Goal: Transaction & Acquisition: Subscribe to service/newsletter

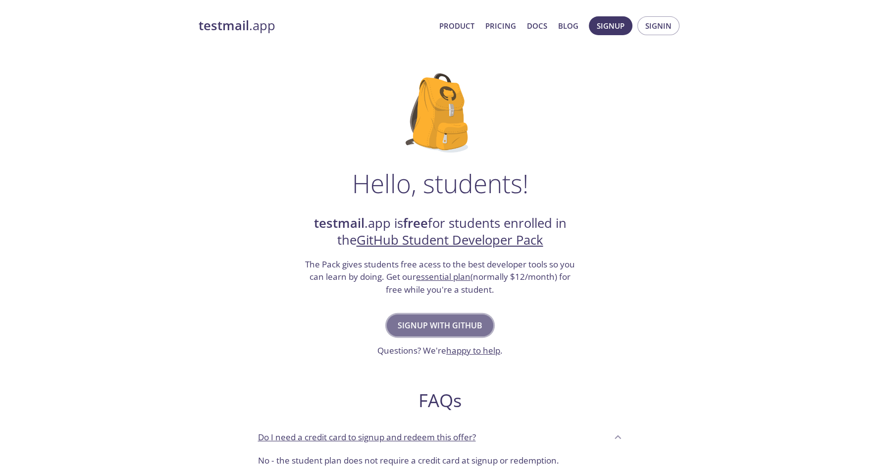
click at [439, 324] on span "Signup with GitHub" at bounding box center [440, 325] width 85 height 14
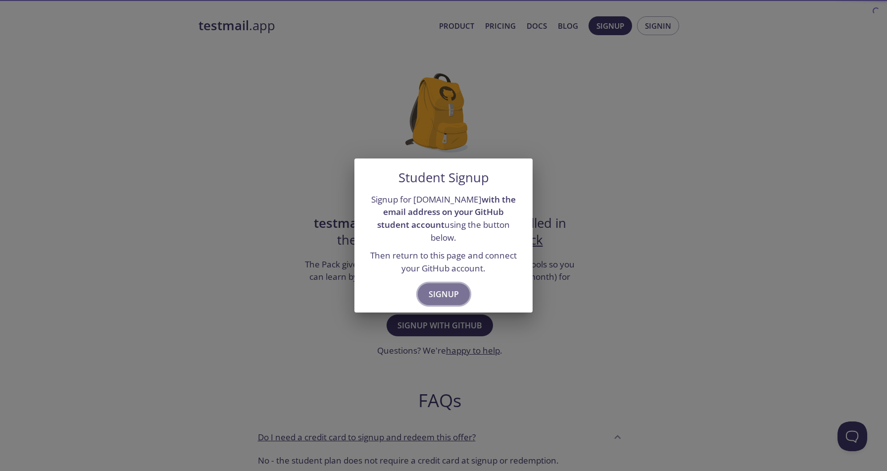
click at [450, 287] on span "Signup" at bounding box center [444, 294] width 30 height 14
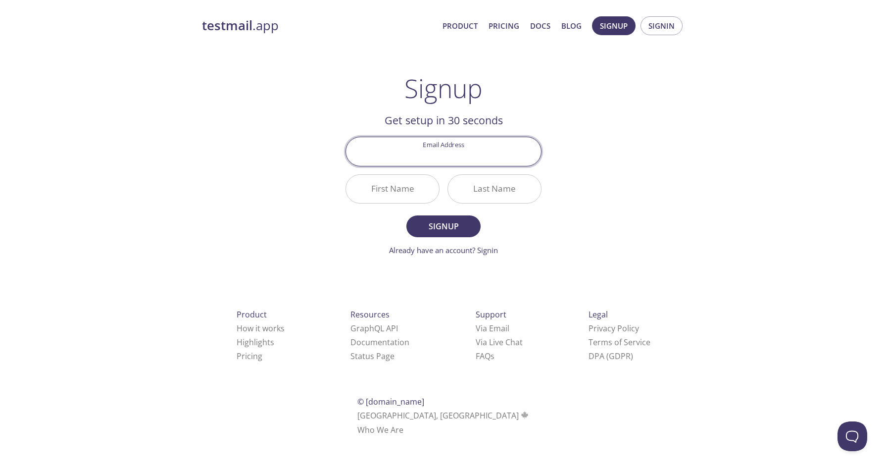
click at [452, 154] on input "Email Address" at bounding box center [443, 151] width 195 height 28
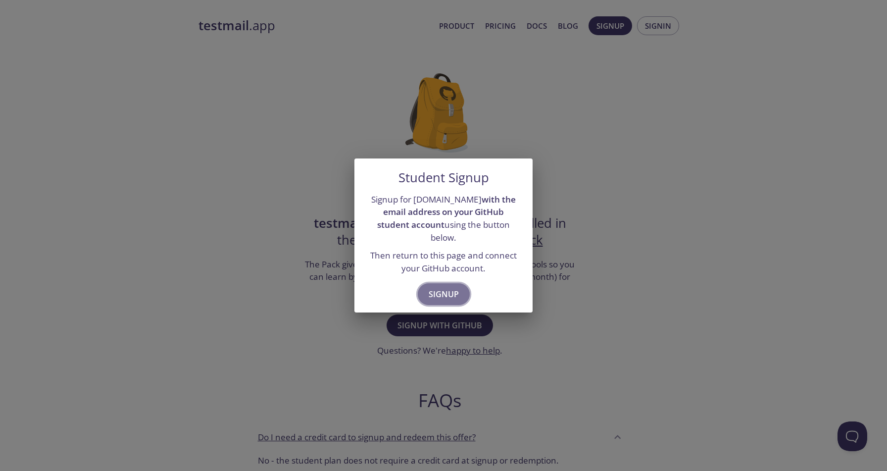
click at [436, 287] on span "Signup" at bounding box center [444, 294] width 30 height 14
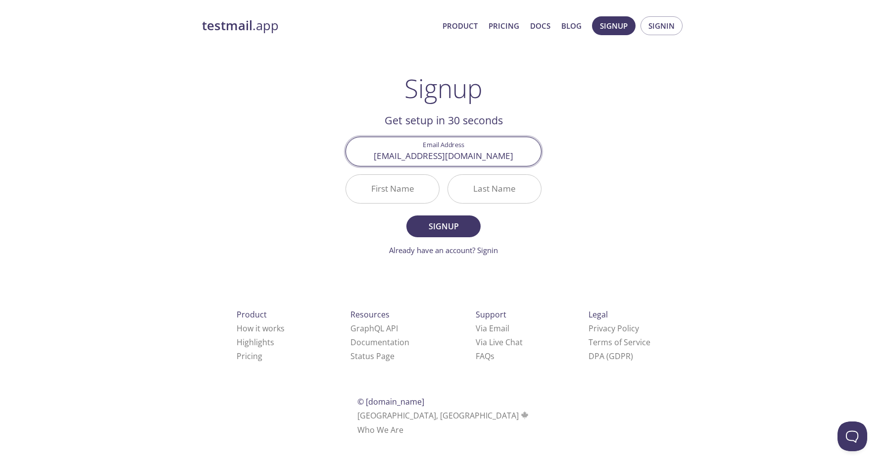
type input "[EMAIL_ADDRESS][DOMAIN_NAME]"
type input "Q"
type input "Yasin"
type input "Bulut"
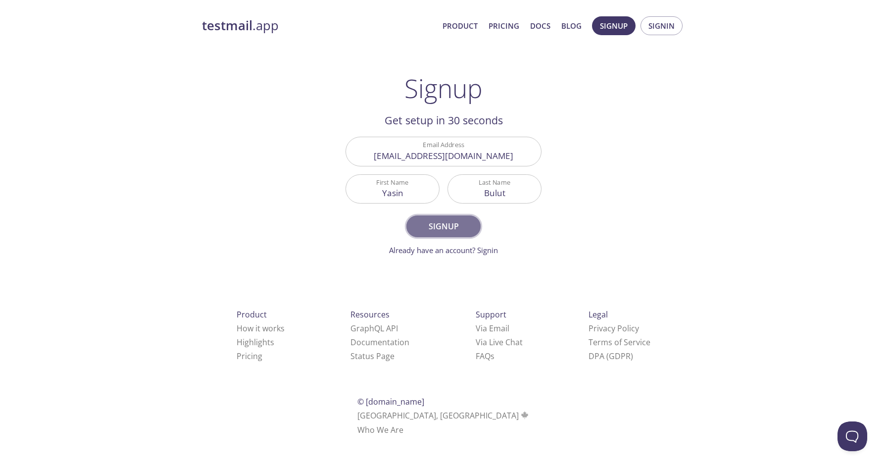
click at [440, 237] on button "Signup" at bounding box center [443, 226] width 74 height 22
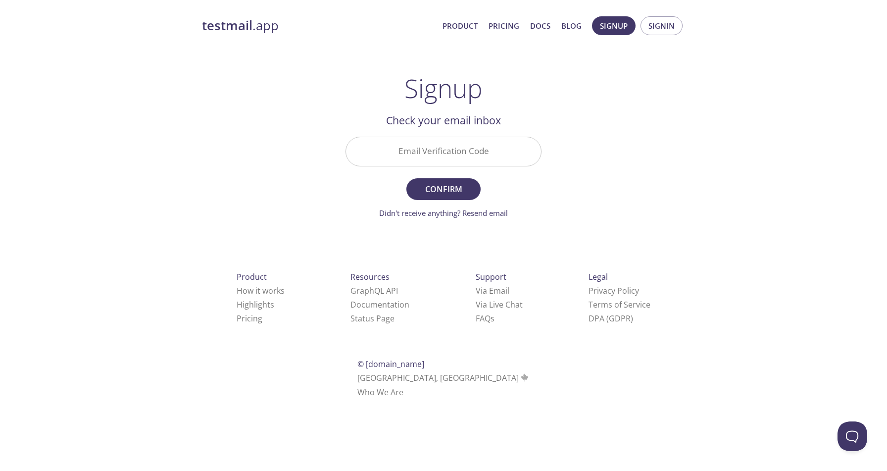
click at [418, 147] on input "Email Verification Code" at bounding box center [443, 151] width 195 height 28
paste input "JZT85CW"
type input "JZT85CW"
click at [459, 193] on span "Confirm" at bounding box center [443, 189] width 52 height 14
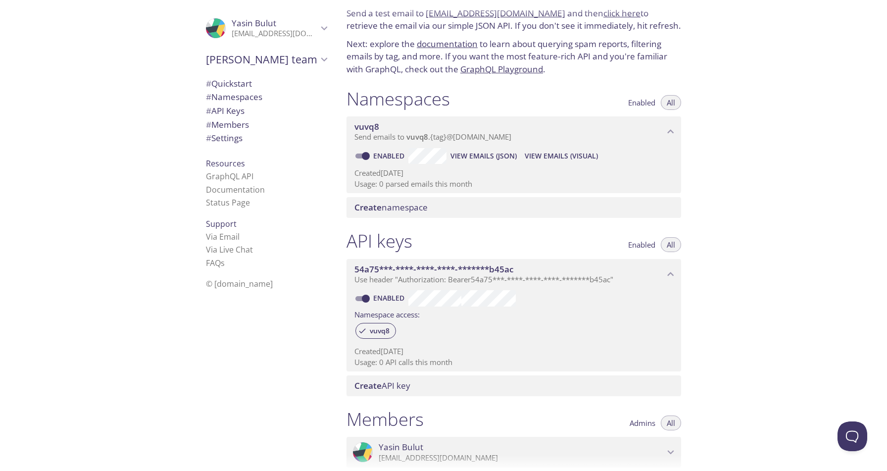
scroll to position [35, 0]
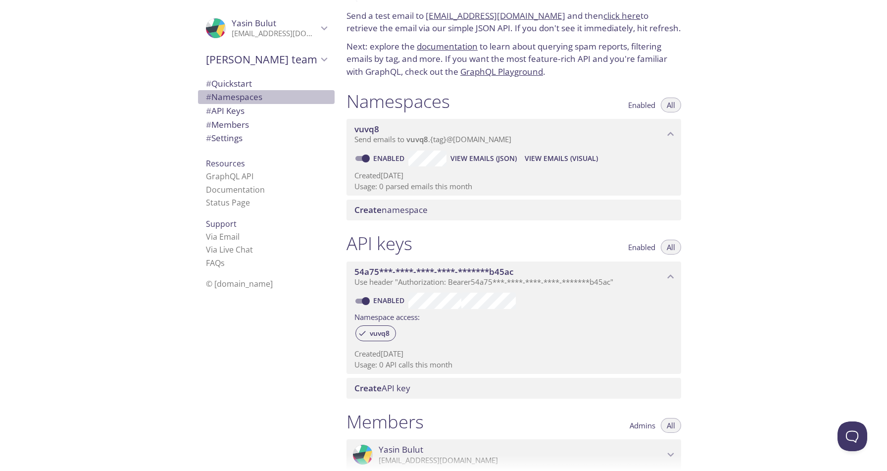
click at [228, 99] on span "# Namespaces" at bounding box center [234, 96] width 56 height 11
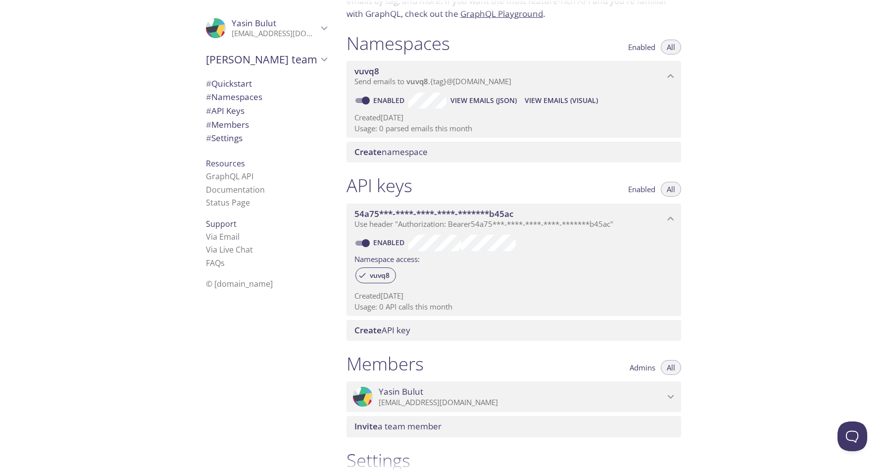
scroll to position [75, 0]
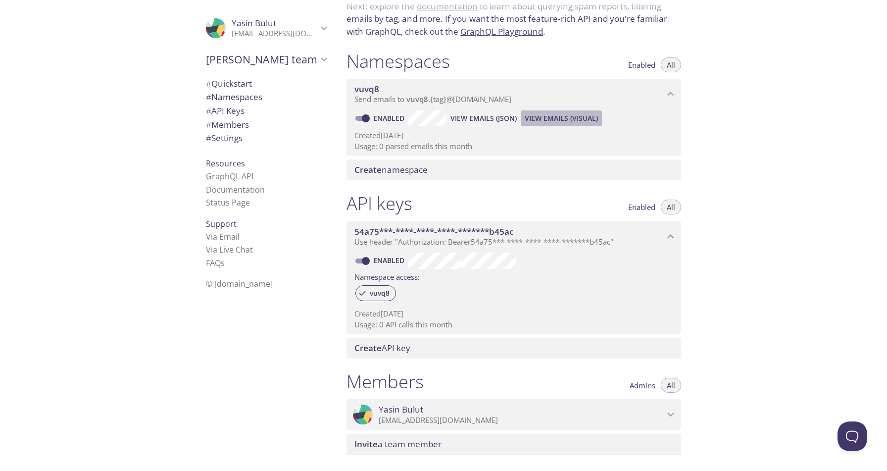
click at [552, 122] on span "View Emails (Visual)" at bounding box center [561, 118] width 73 height 12
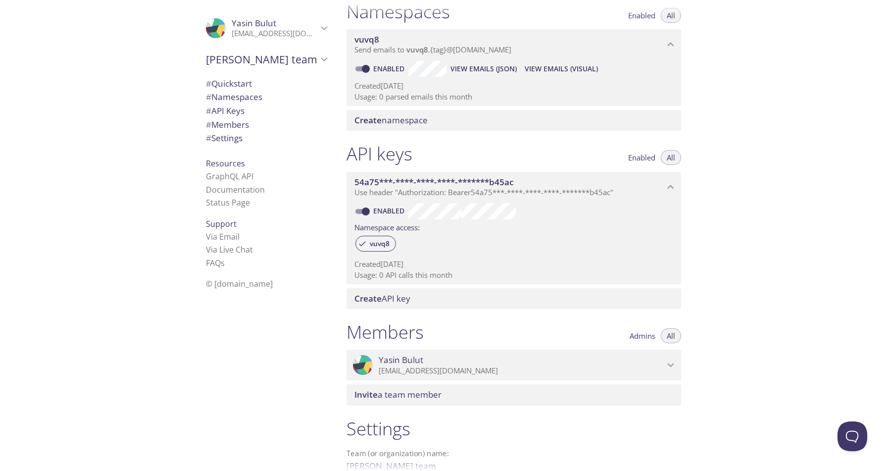
click at [408, 121] on span "Create namespace" at bounding box center [390, 119] width 73 height 11
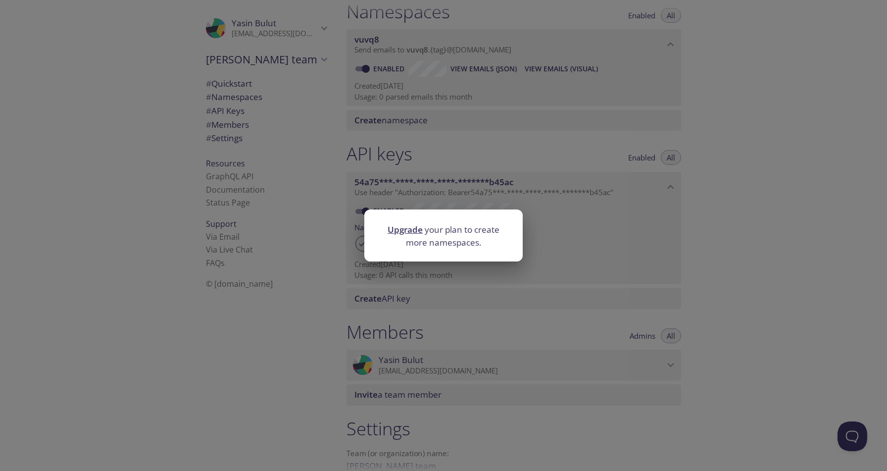
click at [699, 239] on div "Upgrade your plan to create more namespaces." at bounding box center [443, 235] width 887 height 471
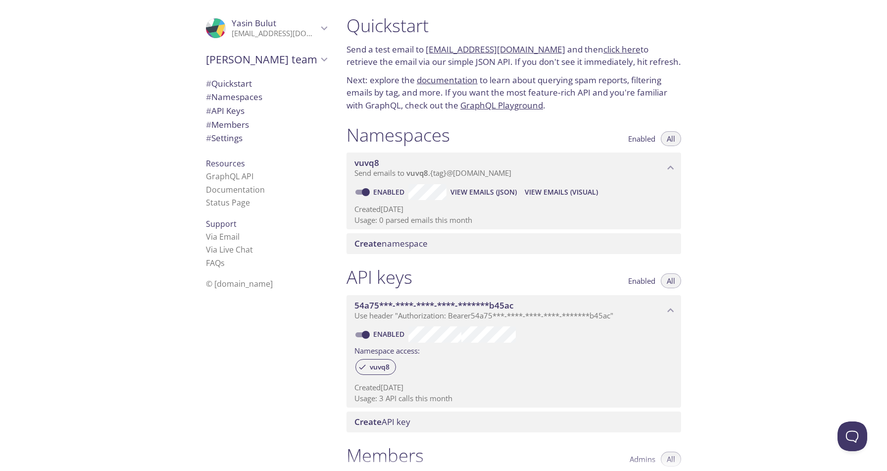
scroll to position [0, 0]
click at [566, 196] on span "View Emails (Visual)" at bounding box center [561, 194] width 73 height 12
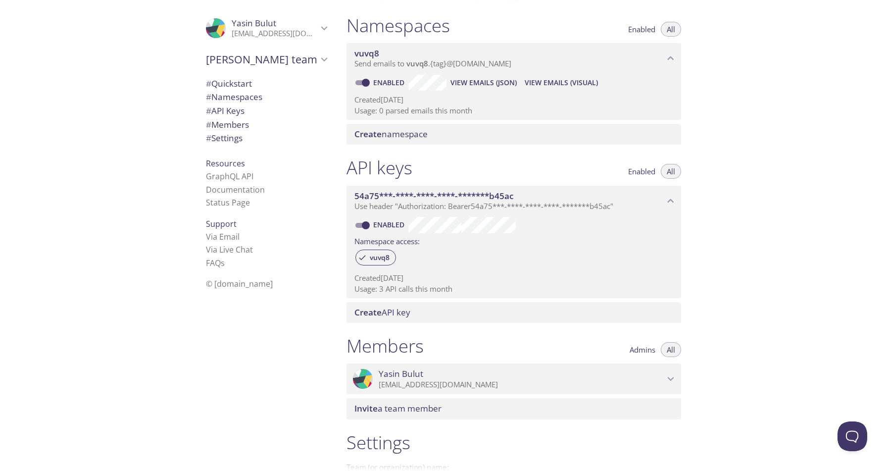
scroll to position [110, 0]
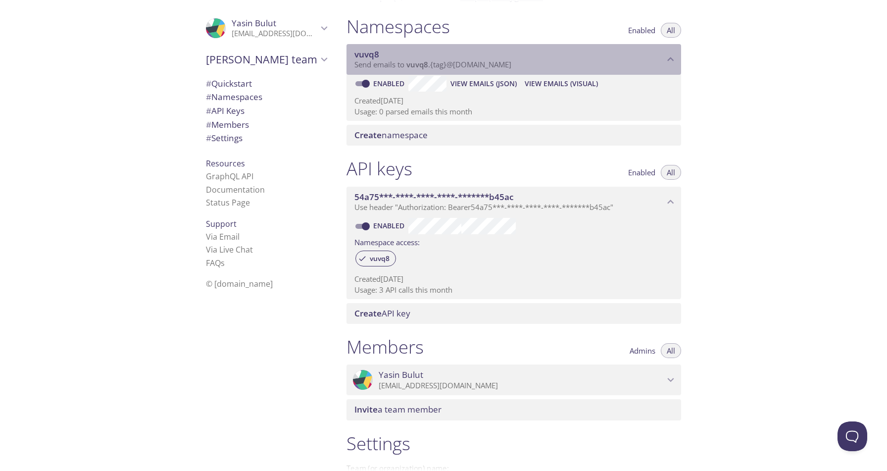
drag, startPoint x: 539, startPoint y: 66, endPoint x: 429, endPoint y: 63, distance: 109.9
click at [429, 63] on p "Send emails to vuvq8 . {tag} @inbox.testmail.app" at bounding box center [509, 65] width 310 height 10
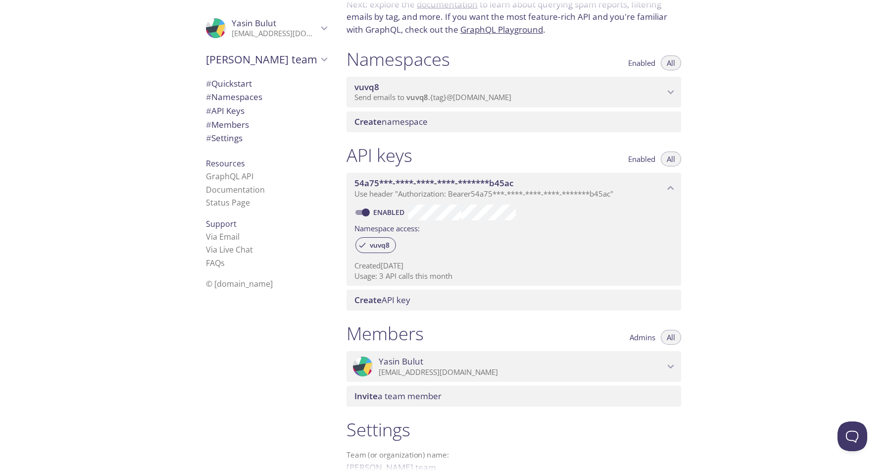
click at [459, 59] on div "Namespaces Enabled All vuvq8 Send emails to vuvq8 . {tag} @inbox.testmail.app E…" at bounding box center [514, 90] width 351 height 96
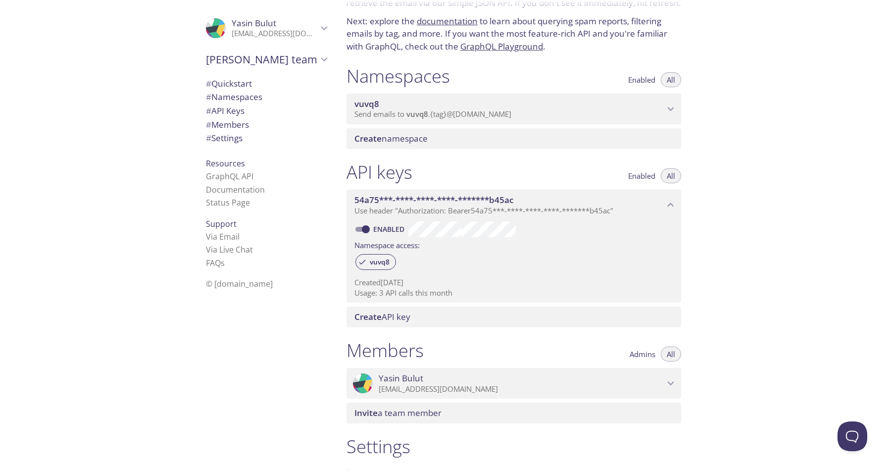
click at [467, 103] on span "vuvq8" at bounding box center [509, 104] width 310 height 11
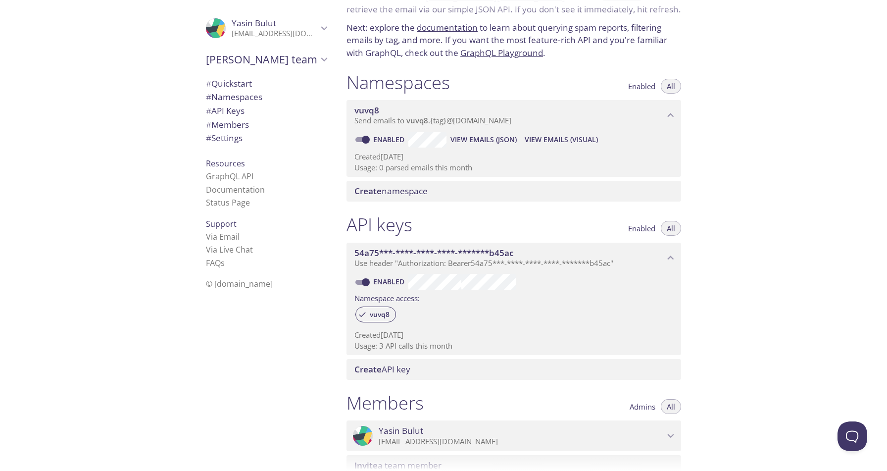
scroll to position [0, 0]
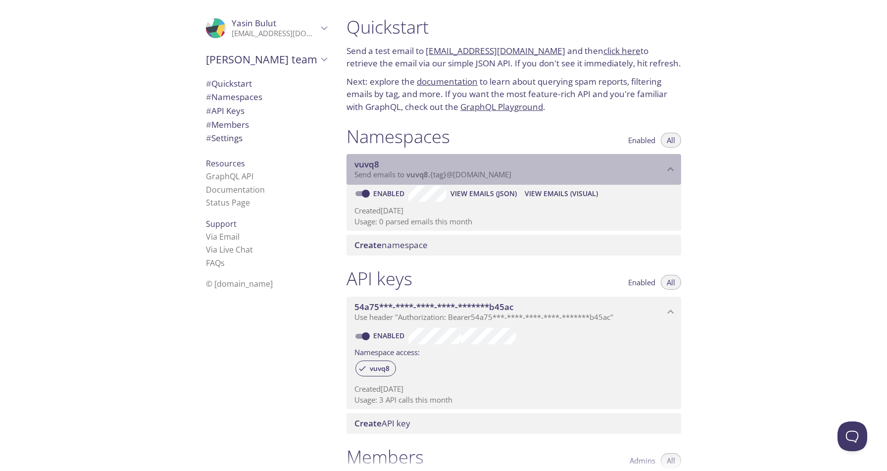
drag, startPoint x: 382, startPoint y: 163, endPoint x: 351, endPoint y: 165, distance: 31.3
click at [351, 165] on div "vuvq8 Send emails to vuvq8 . {tag} @inbox.testmail.app" at bounding box center [514, 169] width 335 height 31
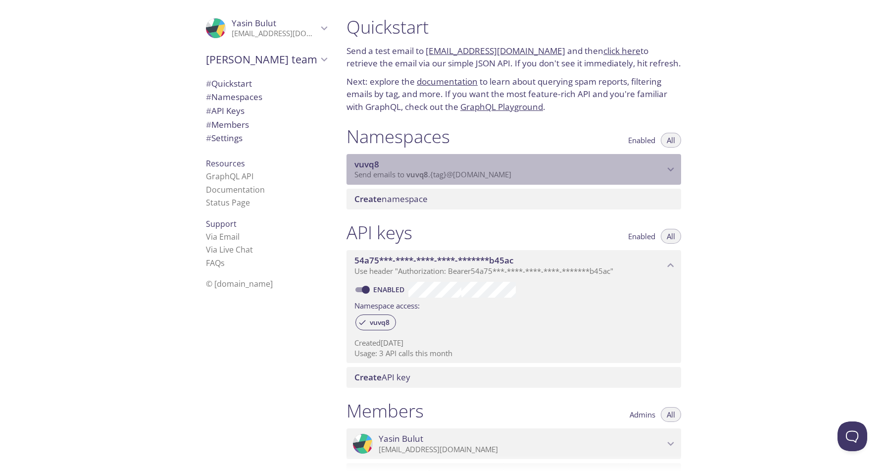
click at [395, 170] on span "Send emails to vuvq8 . {tag} @inbox.testmail.app" at bounding box center [432, 174] width 157 height 10
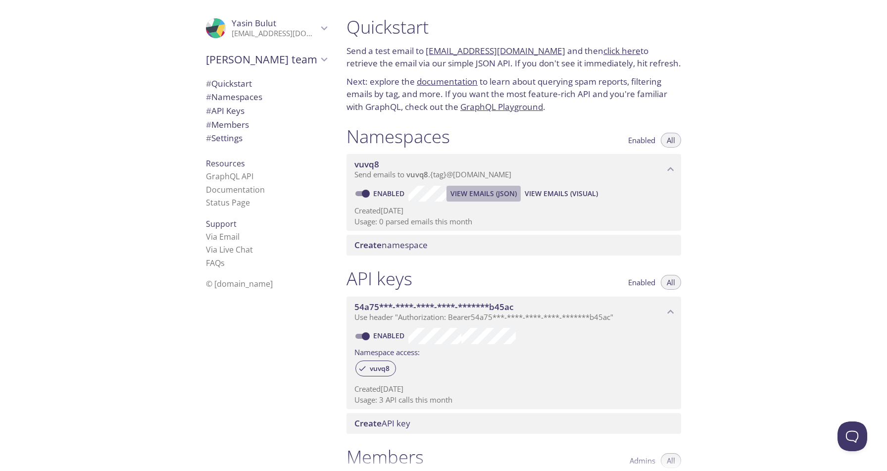
click at [496, 196] on span "View Emails (JSON)" at bounding box center [484, 194] width 66 height 12
drag, startPoint x: 551, startPoint y: 194, endPoint x: 545, endPoint y: 188, distance: 8.4
click at [545, 188] on button "View Emails (Visual)" at bounding box center [561, 194] width 81 height 16
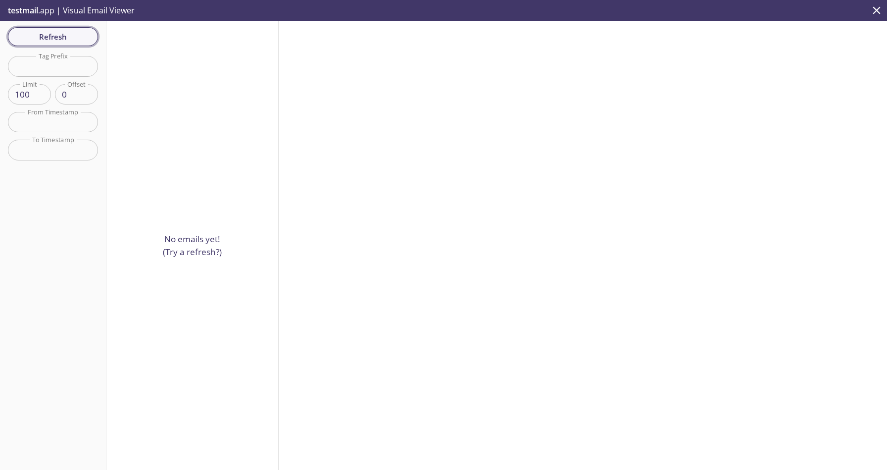
click at [67, 44] on button "Refresh" at bounding box center [53, 36] width 90 height 19
click at [67, 44] on div "Refresh Filters Tag Prefix Tag Prefix Limit 100 Limit Offset 0 Offset From Time…" at bounding box center [53, 245] width 106 height 449
click at [60, 38] on div at bounding box center [60, 38] width 0 height 0
click at [67, 44] on button "Refresh" at bounding box center [53, 36] width 90 height 19
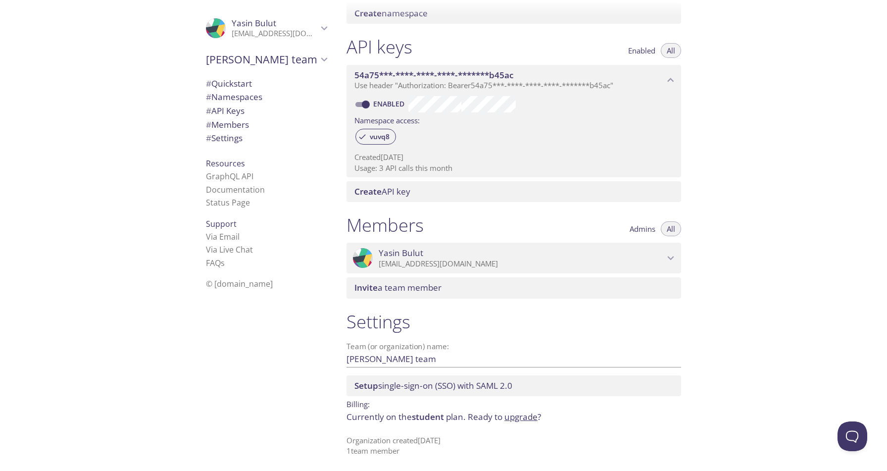
scroll to position [233, 0]
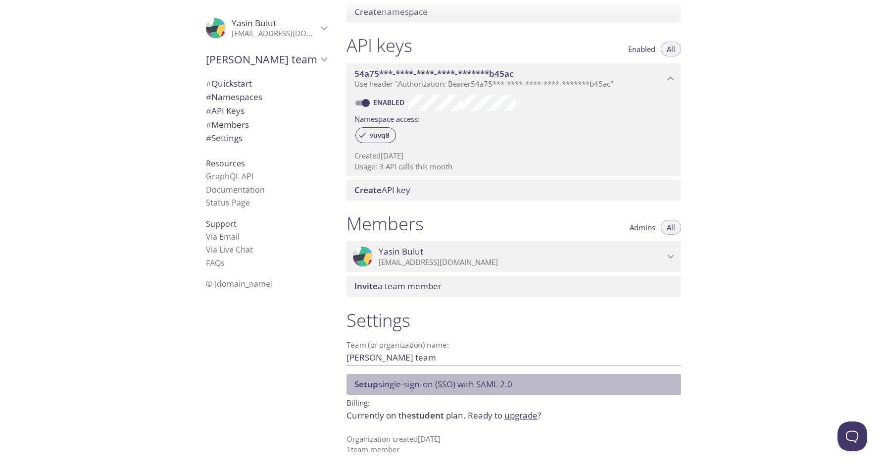
click at [392, 385] on span "Setup single-sign-on (SSO) with SAML 2.0" at bounding box center [433, 383] width 158 height 11
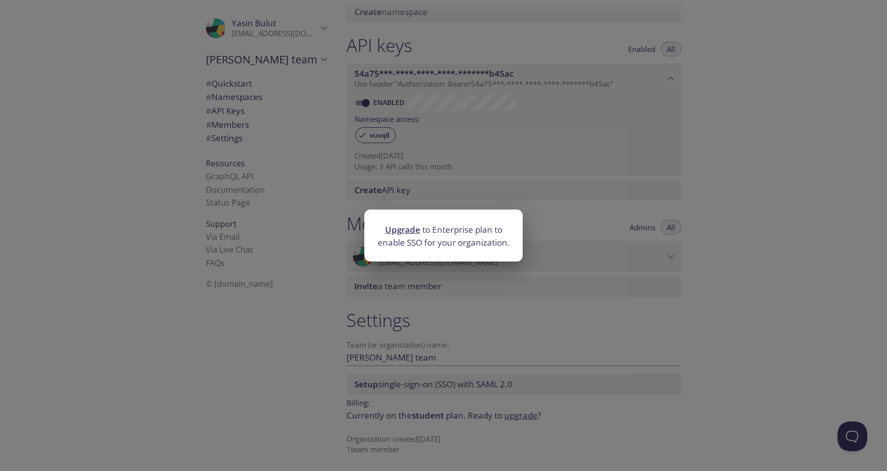
click at [172, 390] on div "Upgrade to Enterprise plan to enable SSO for your organization." at bounding box center [443, 235] width 887 height 471
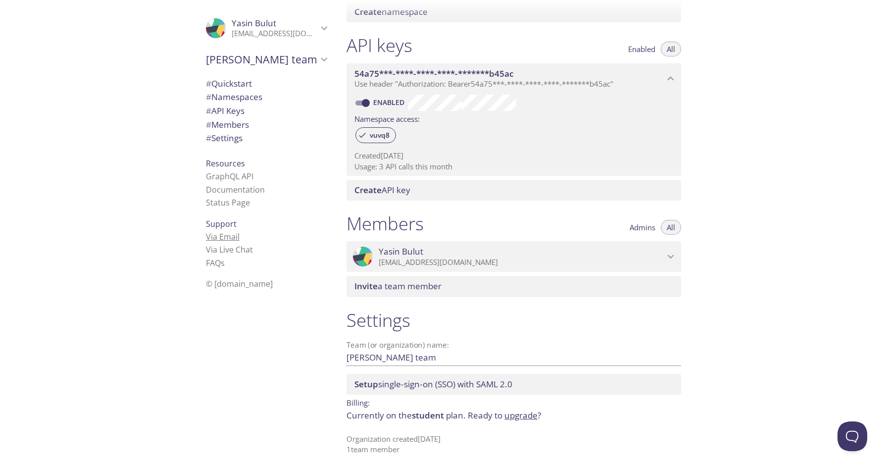
click at [213, 239] on link "Via Email" at bounding box center [223, 236] width 34 height 11
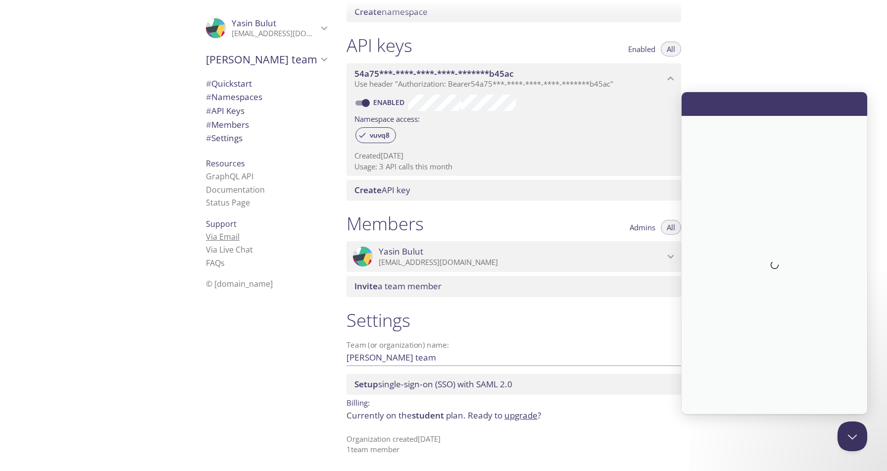
scroll to position [0, 0]
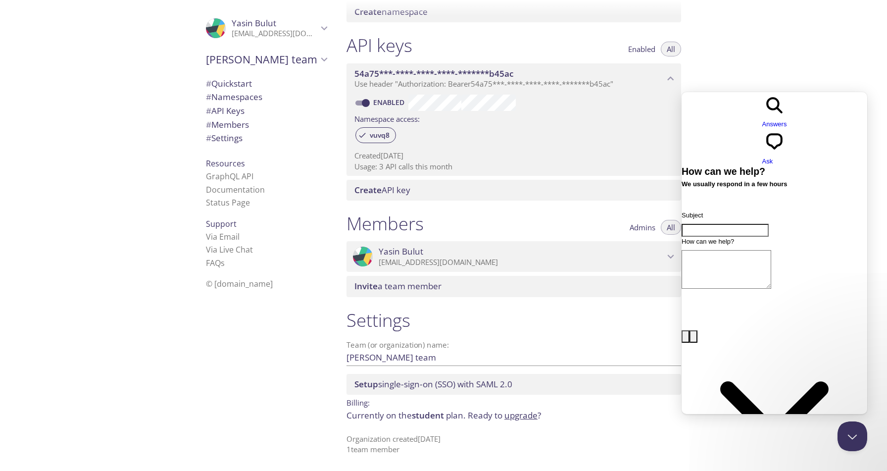
click at [816, 48] on div "Quickstart Send a test email to vuvq8.test@inbox.testmail.app and then click he…" at bounding box center [613, 235] width 549 height 471
click at [851, 432] on button "Close Beacon popover" at bounding box center [851, 434] width 30 height 30
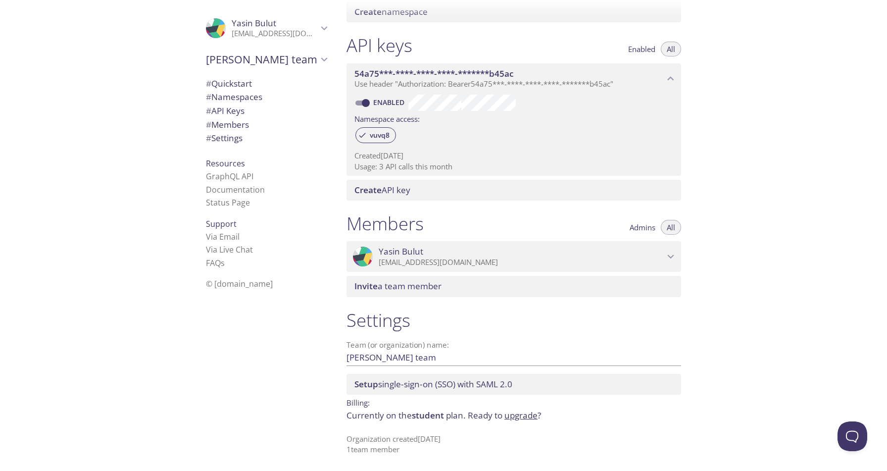
click at [240, 85] on span "# Quickstart" at bounding box center [229, 83] width 46 height 11
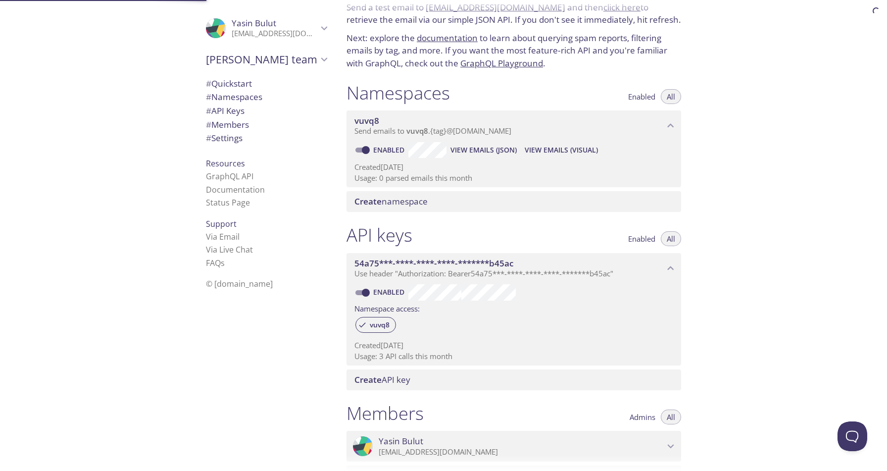
scroll to position [16, 0]
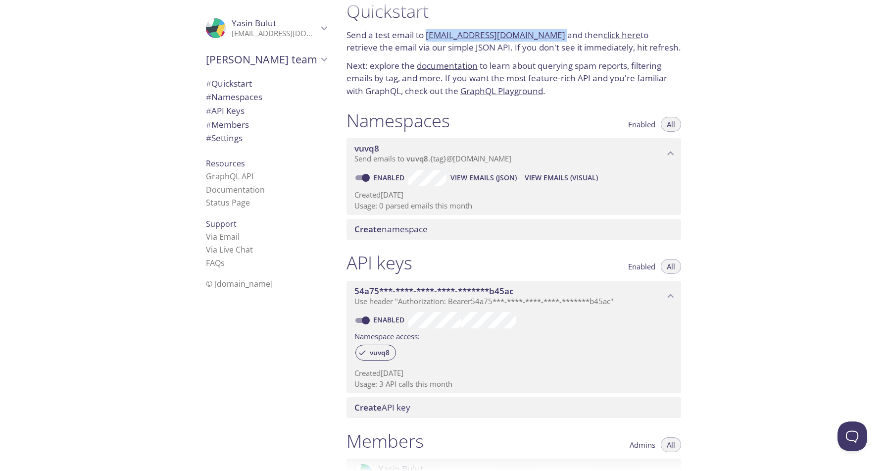
drag, startPoint x: 550, startPoint y: 36, endPoint x: 428, endPoint y: 36, distance: 122.3
click at [428, 36] on p "Send a test email to vuvq8.test@inbox.testmail.app and then click here to retri…" at bounding box center [514, 41] width 335 height 25
copy p "vuvq8.test@inbox.testmail.app"
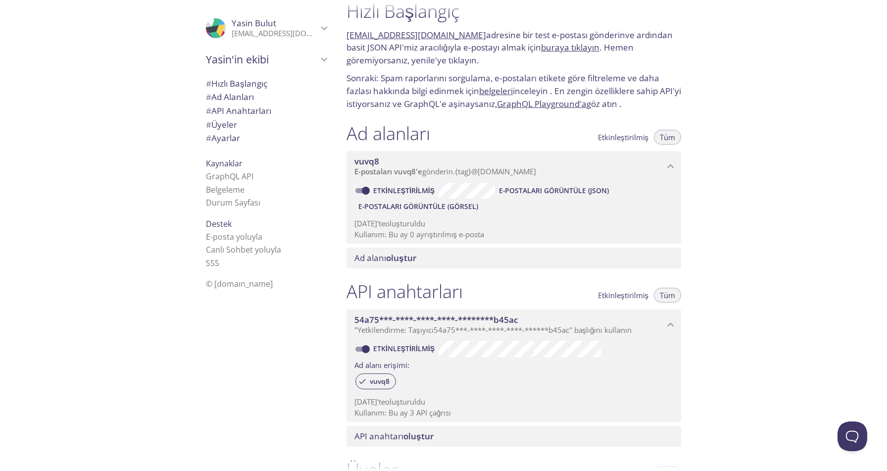
click at [228, 113] on font "API Anahtarları" at bounding box center [241, 110] width 60 height 11
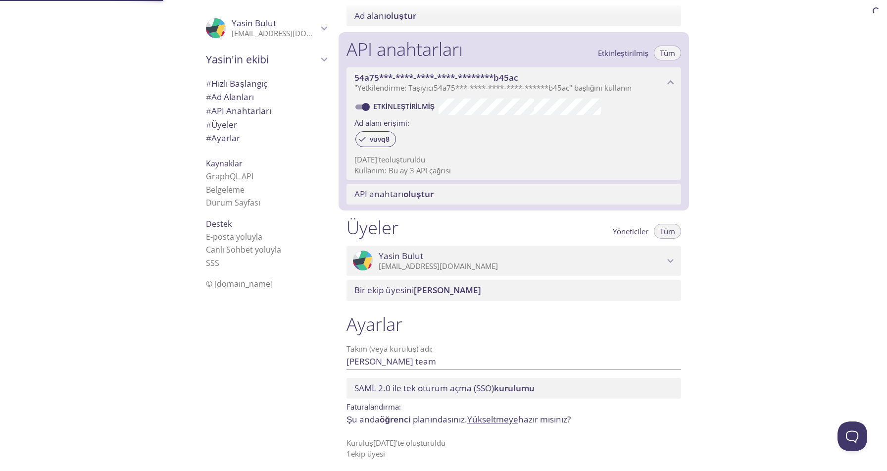
scroll to position [261, 0]
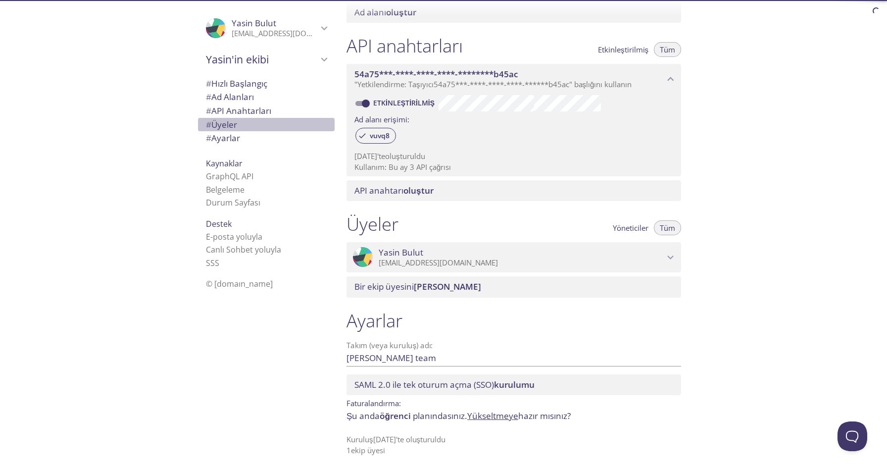
click at [217, 125] on font "Üyeler" at bounding box center [224, 124] width 26 height 11
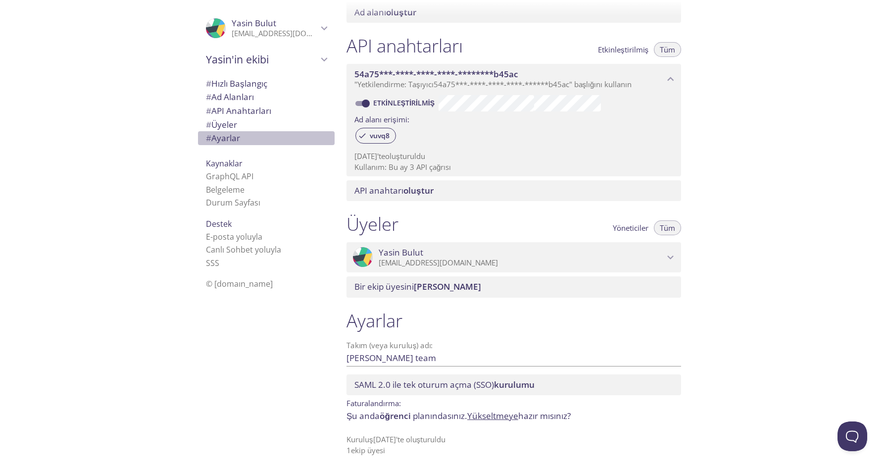
click at [211, 137] on font "Ayarlar" at bounding box center [225, 137] width 29 height 11
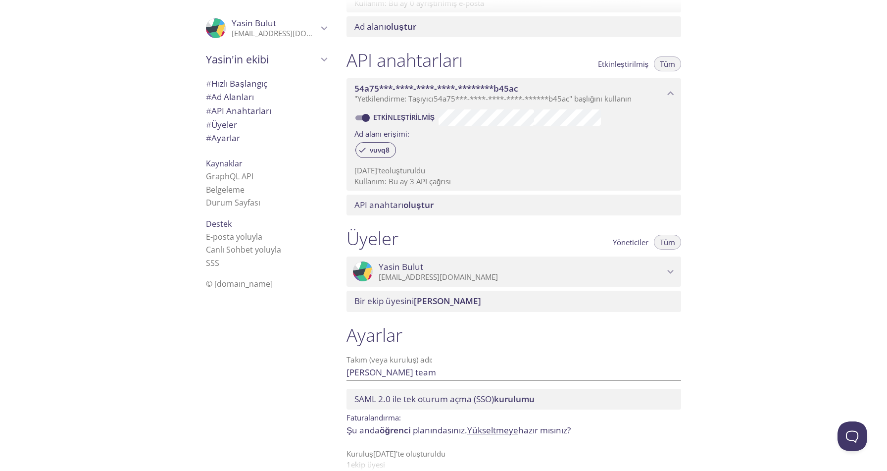
scroll to position [261, 0]
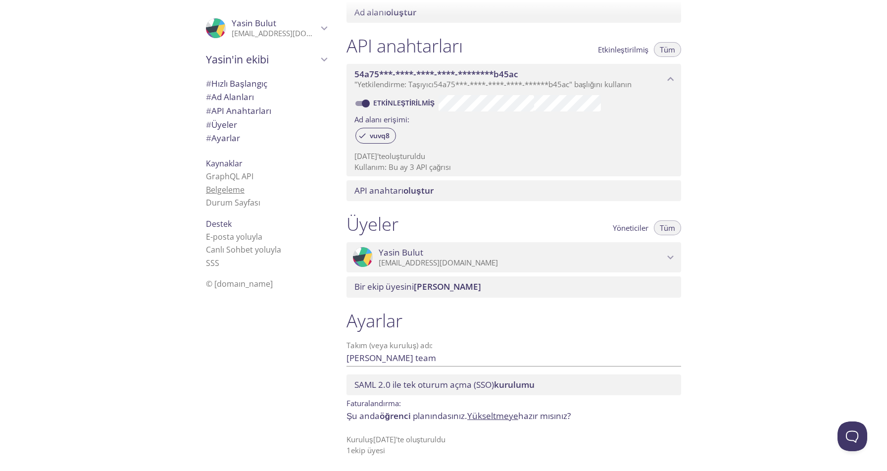
click at [218, 190] on font "Belgeleme" at bounding box center [225, 189] width 39 height 11
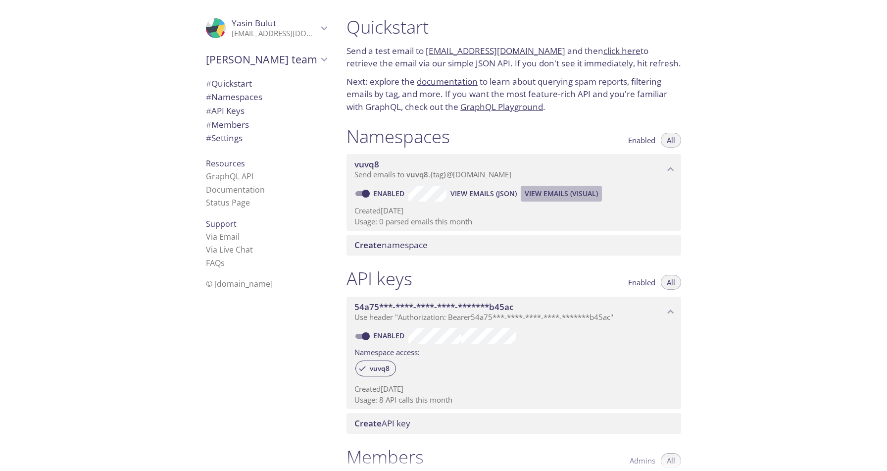
click at [575, 195] on span "View Emails (Visual)" at bounding box center [561, 194] width 73 height 12
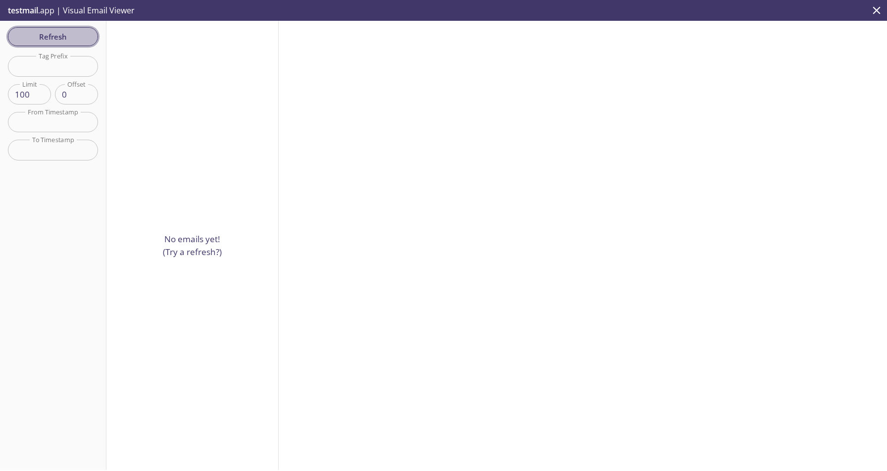
click at [68, 41] on span "Refresh" at bounding box center [53, 36] width 74 height 13
click at [68, 41] on div "Refresh Filters Tag Prefix Tag Prefix Limit 100 Limit Offset 0 Offset From Time…" at bounding box center [53, 245] width 106 height 449
click at [61, 38] on div at bounding box center [61, 38] width 0 height 0
click at [68, 41] on span "Refresh" at bounding box center [53, 36] width 74 height 13
